Goal: Task Accomplishment & Management: Use online tool/utility

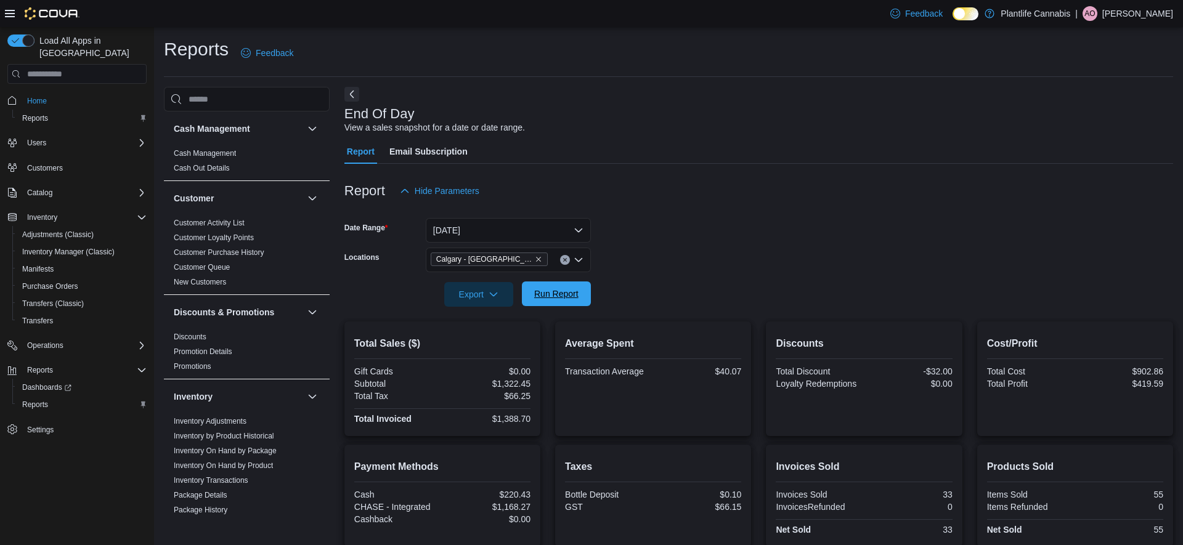
scroll to position [130, 0]
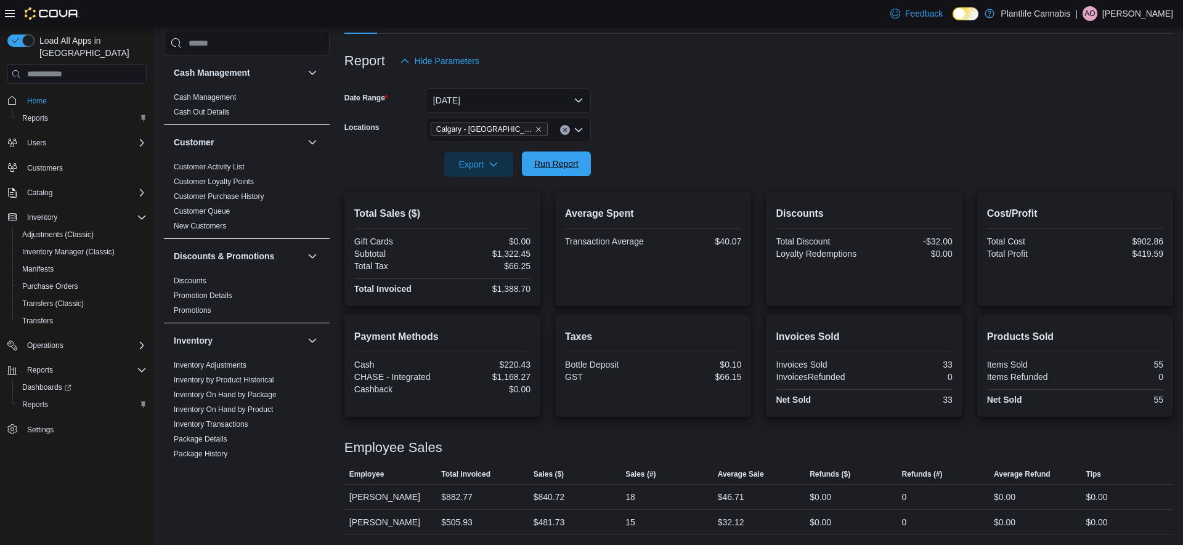
click at [570, 158] on span "Run Report" at bounding box center [556, 164] width 54 height 25
click at [567, 169] on span "Run Report" at bounding box center [556, 164] width 44 height 12
click at [576, 157] on span "Run Report" at bounding box center [556, 164] width 54 height 25
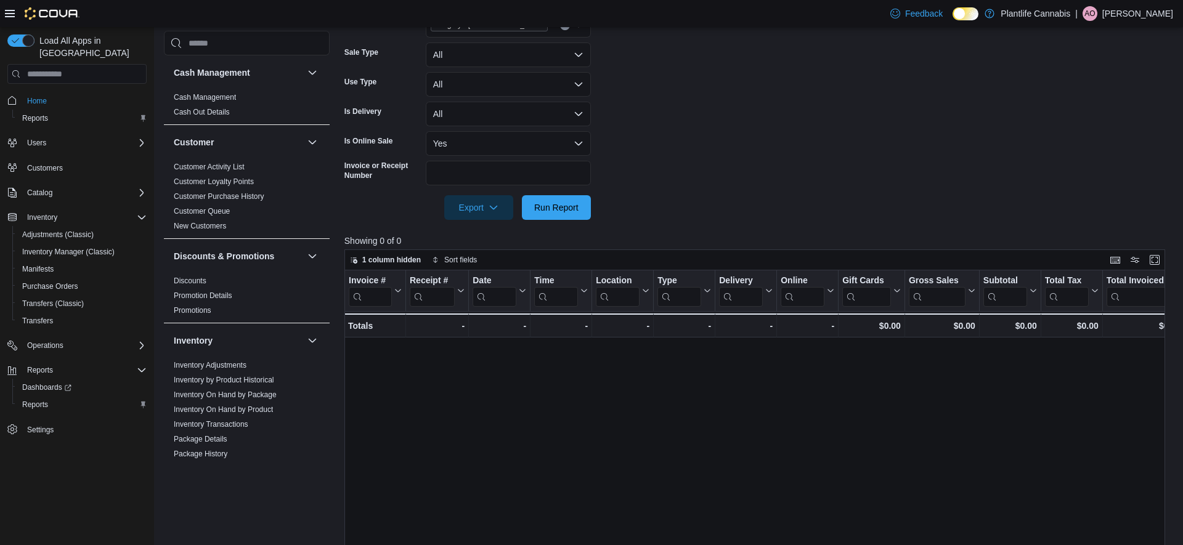
scroll to position [564, 0]
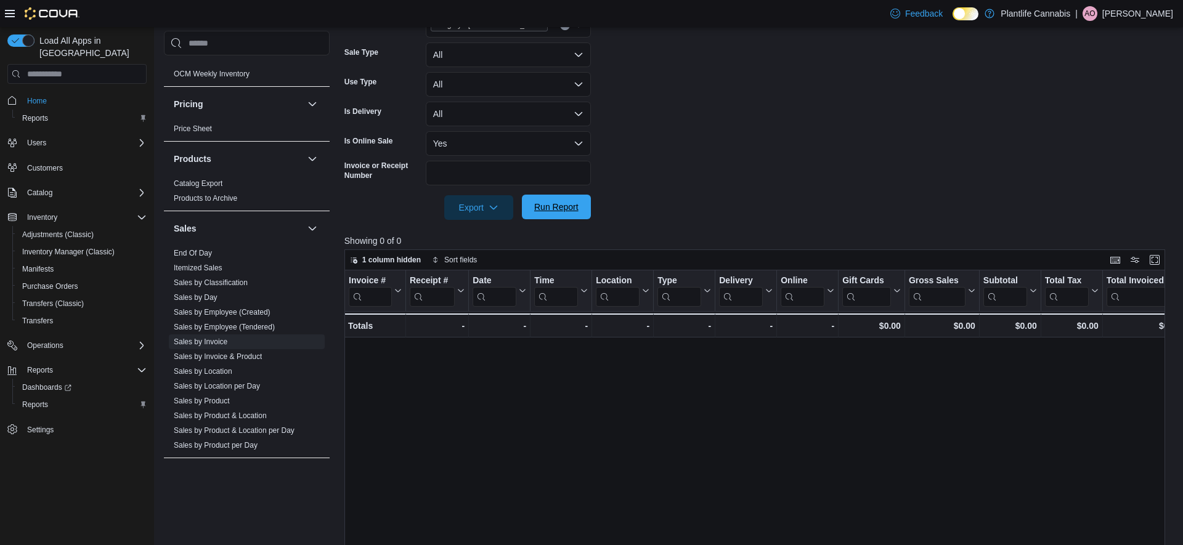
click at [547, 199] on span "Run Report" at bounding box center [556, 207] width 54 height 25
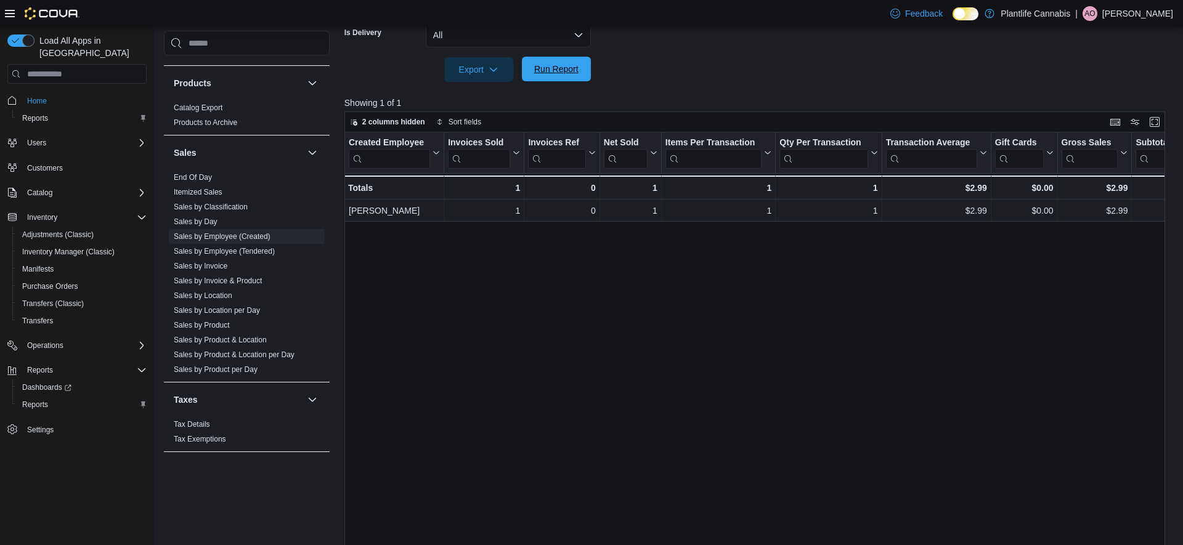
scroll to position [0, 75]
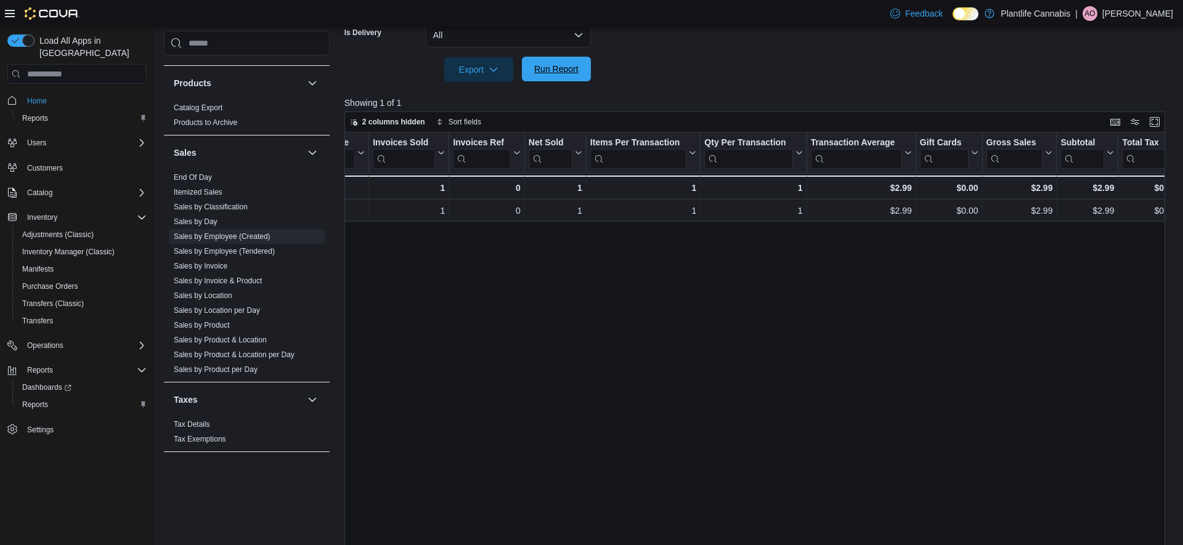
click at [556, 68] on span "Run Report" at bounding box center [556, 69] width 44 height 12
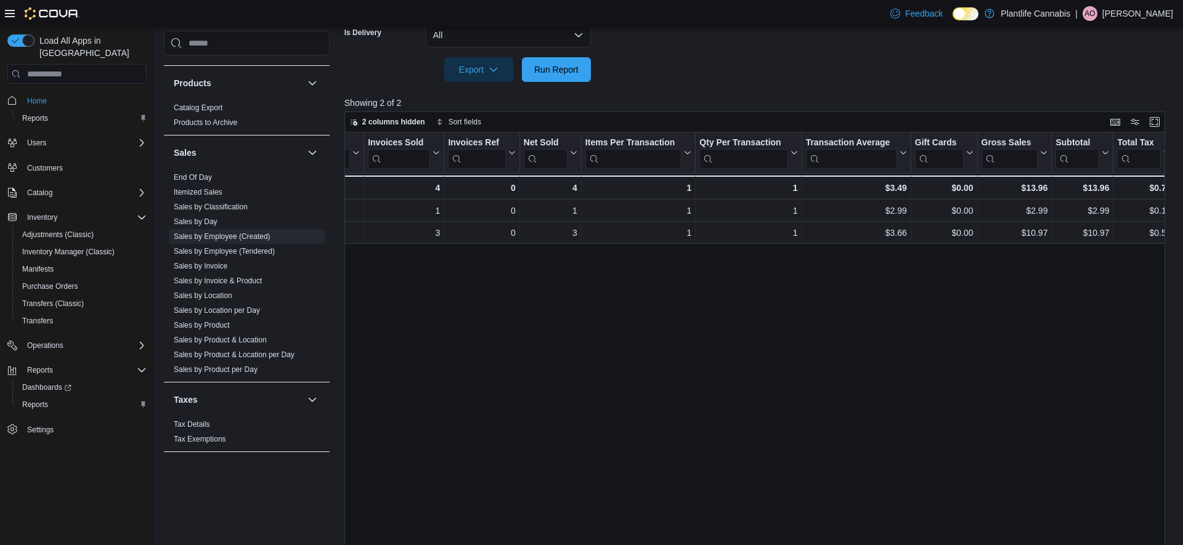
scroll to position [0, 81]
